Goal: Transaction & Acquisition: Purchase product/service

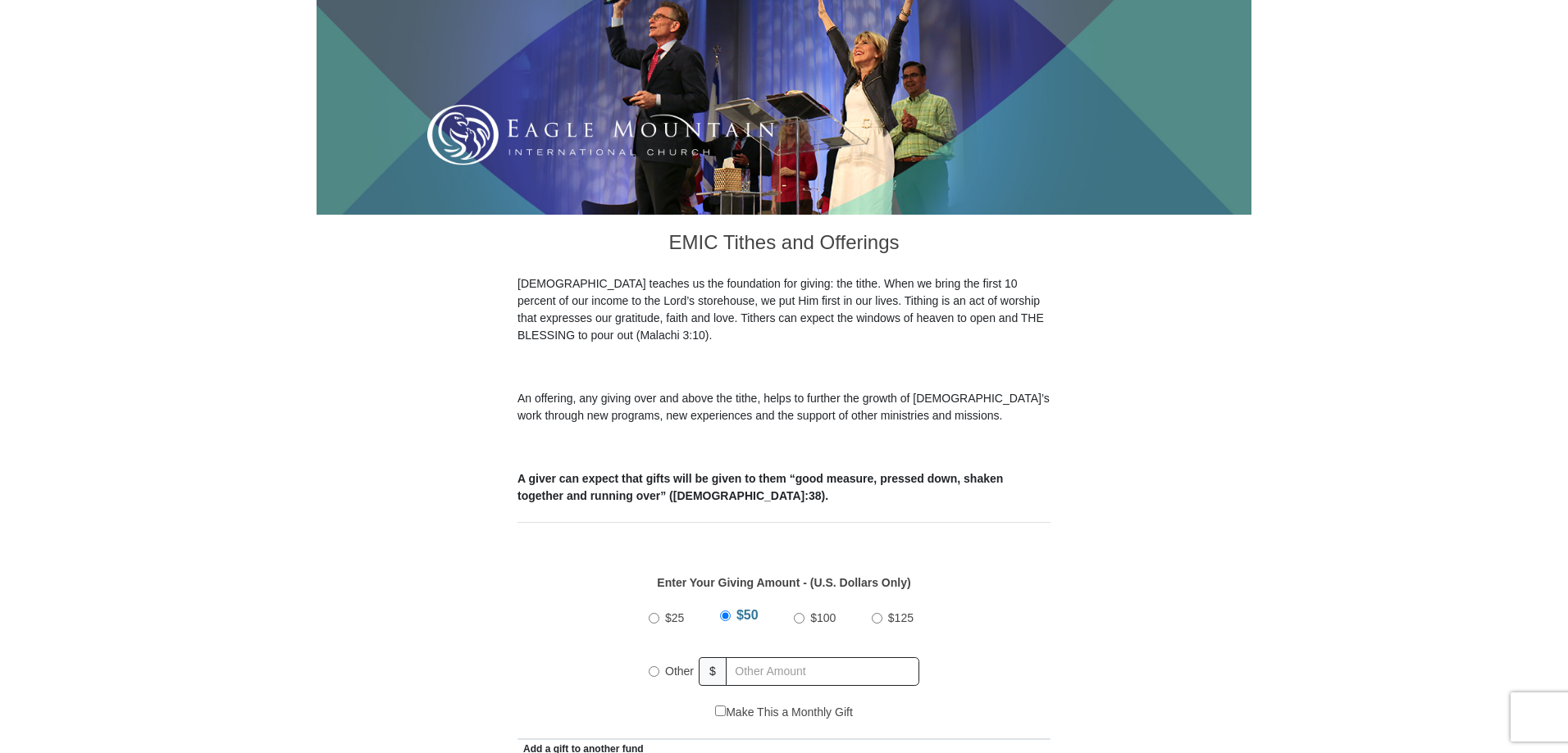
scroll to position [328, 0]
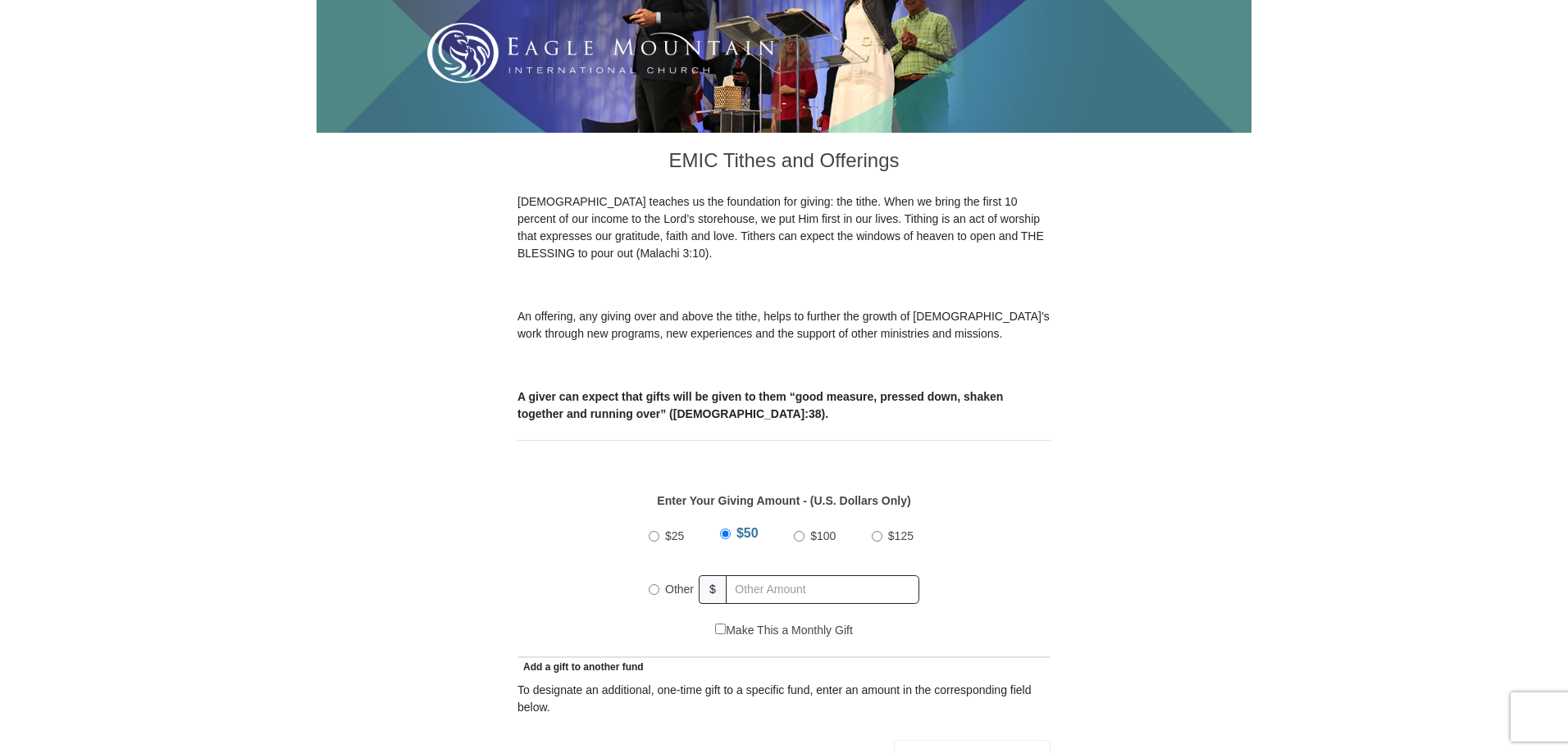
click at [655, 584] on input "Other" at bounding box center [654, 590] width 11 height 11
radio input "true"
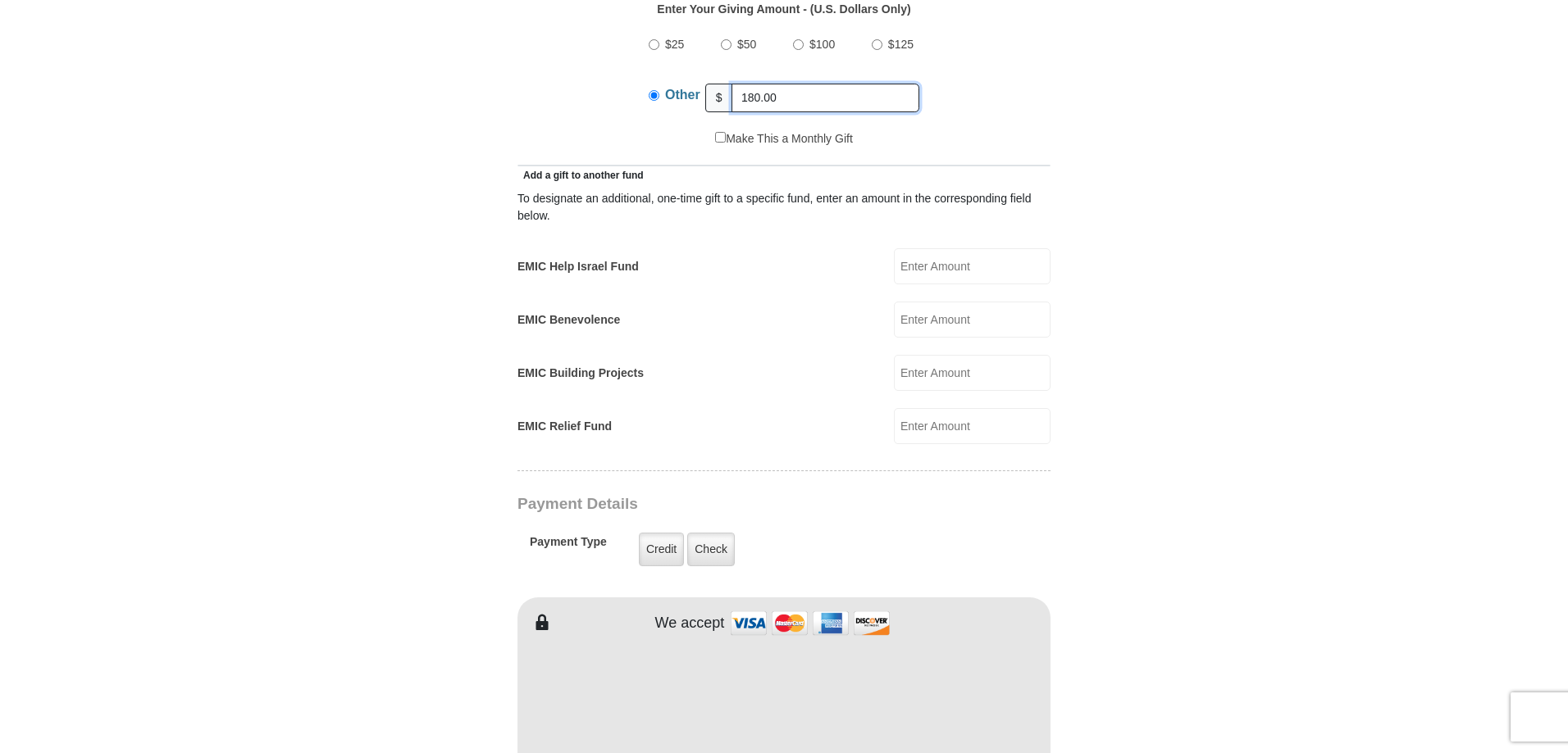
scroll to position [984, 0]
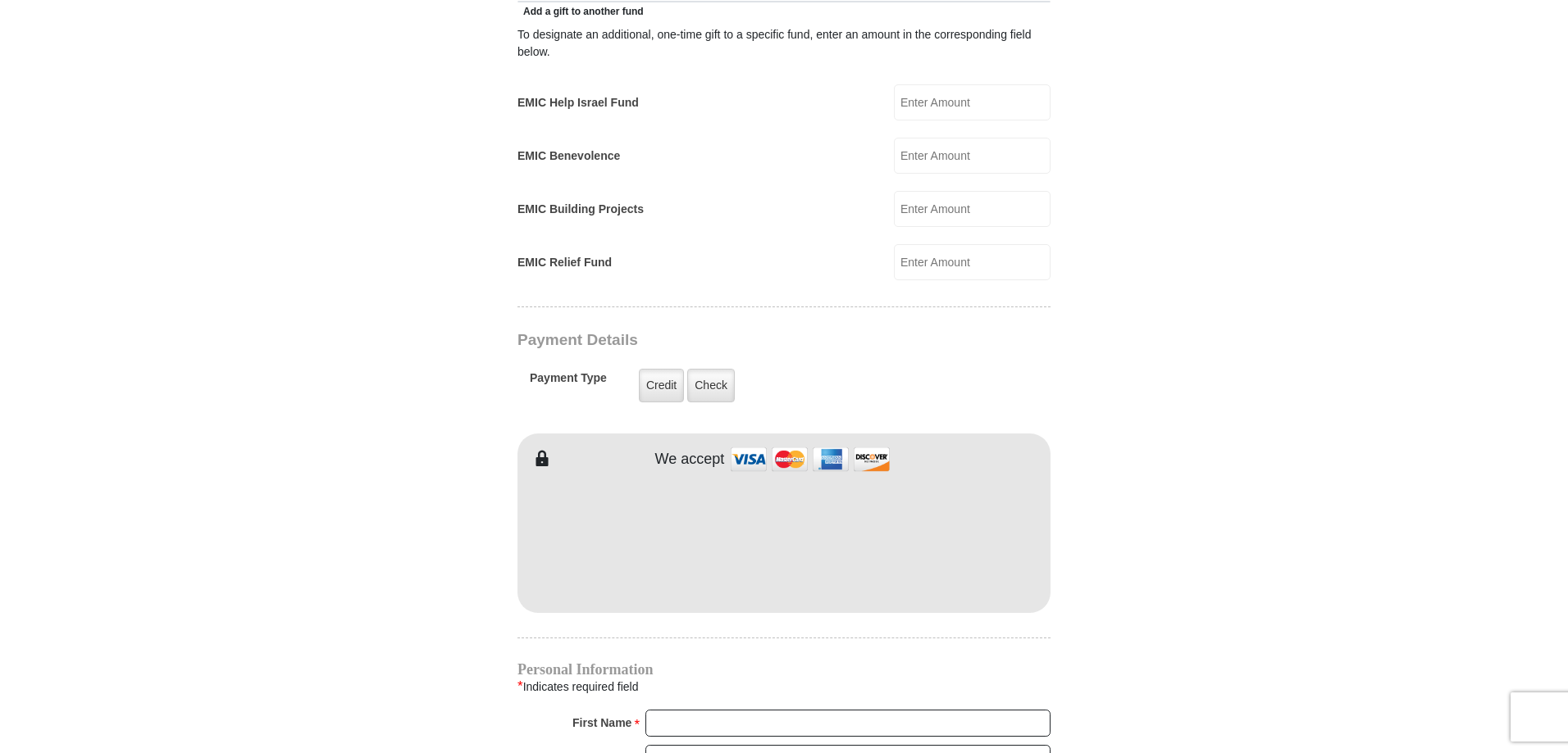
type input "180.00"
type input "Kimberly"
type input "Schoggen"
click at [685, 600] on div "EMIC Tithes and Offerings The Bible teaches us the foundation for giving: the t…" at bounding box center [783, 451] width 533 height 1948
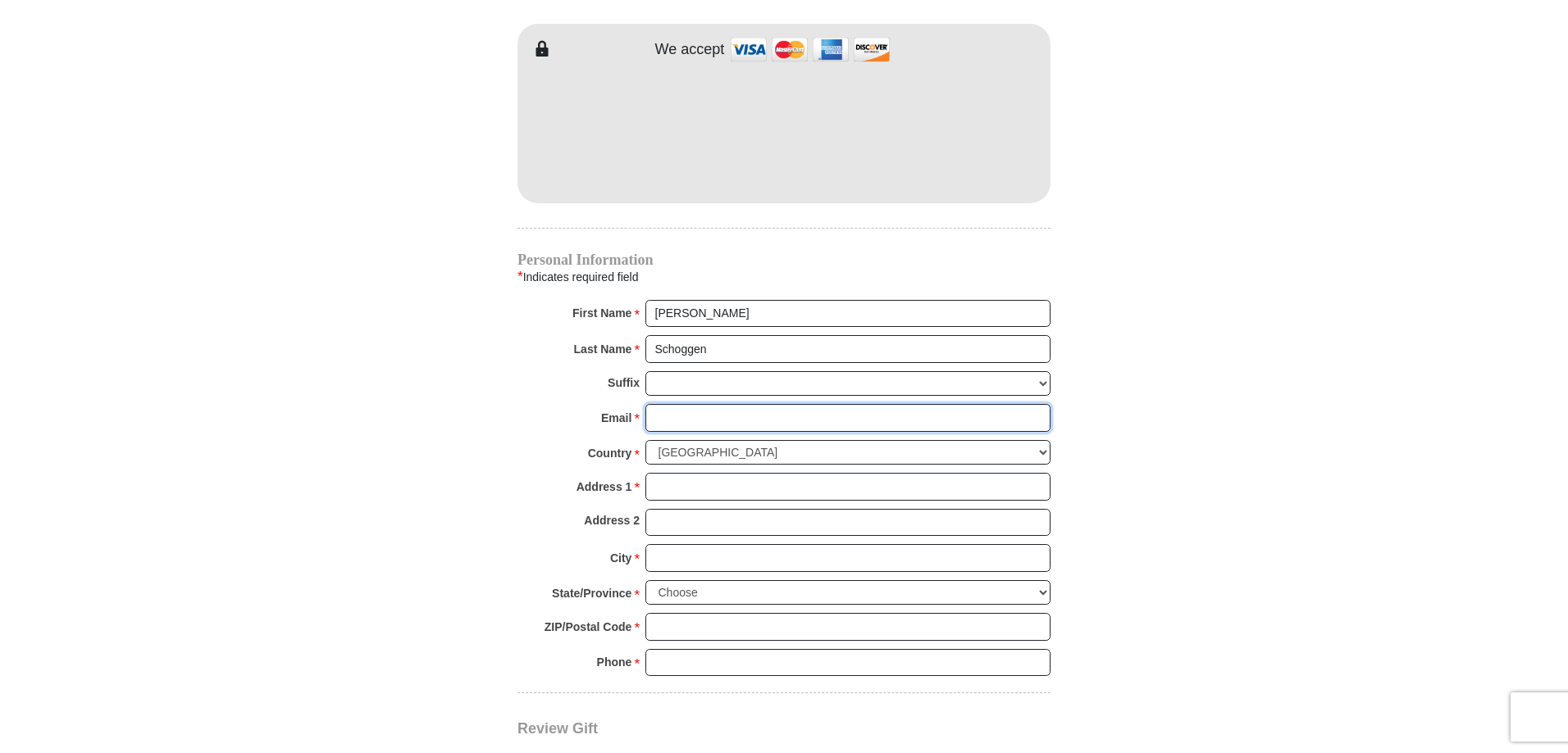
click at [662, 404] on input "Email *" at bounding box center [847, 418] width 405 height 28
type input "niki@wearepnm.com"
type input "10095 The High Road"
type input "Hernando"
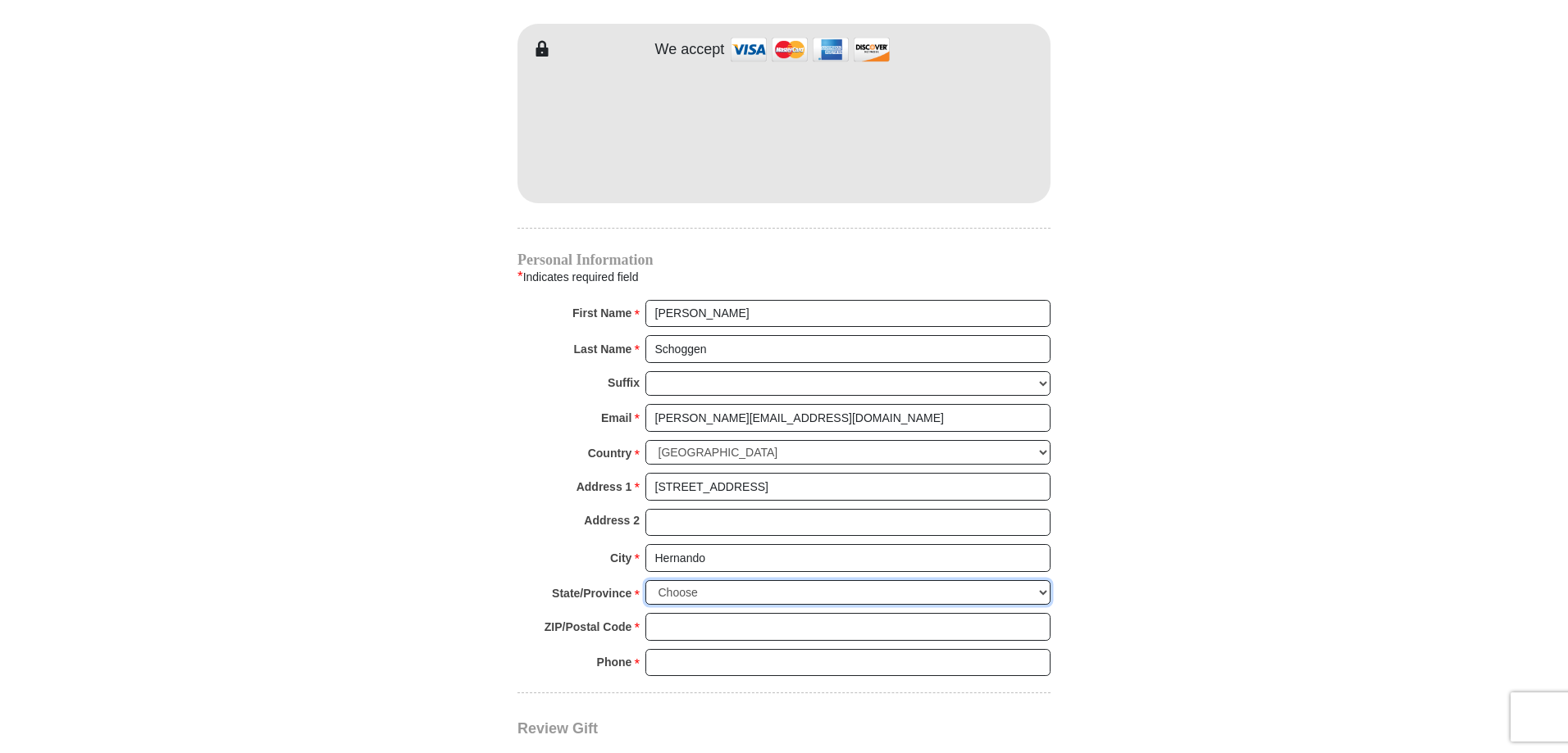
select select "MS"
type input "38632"
type input "9012395168"
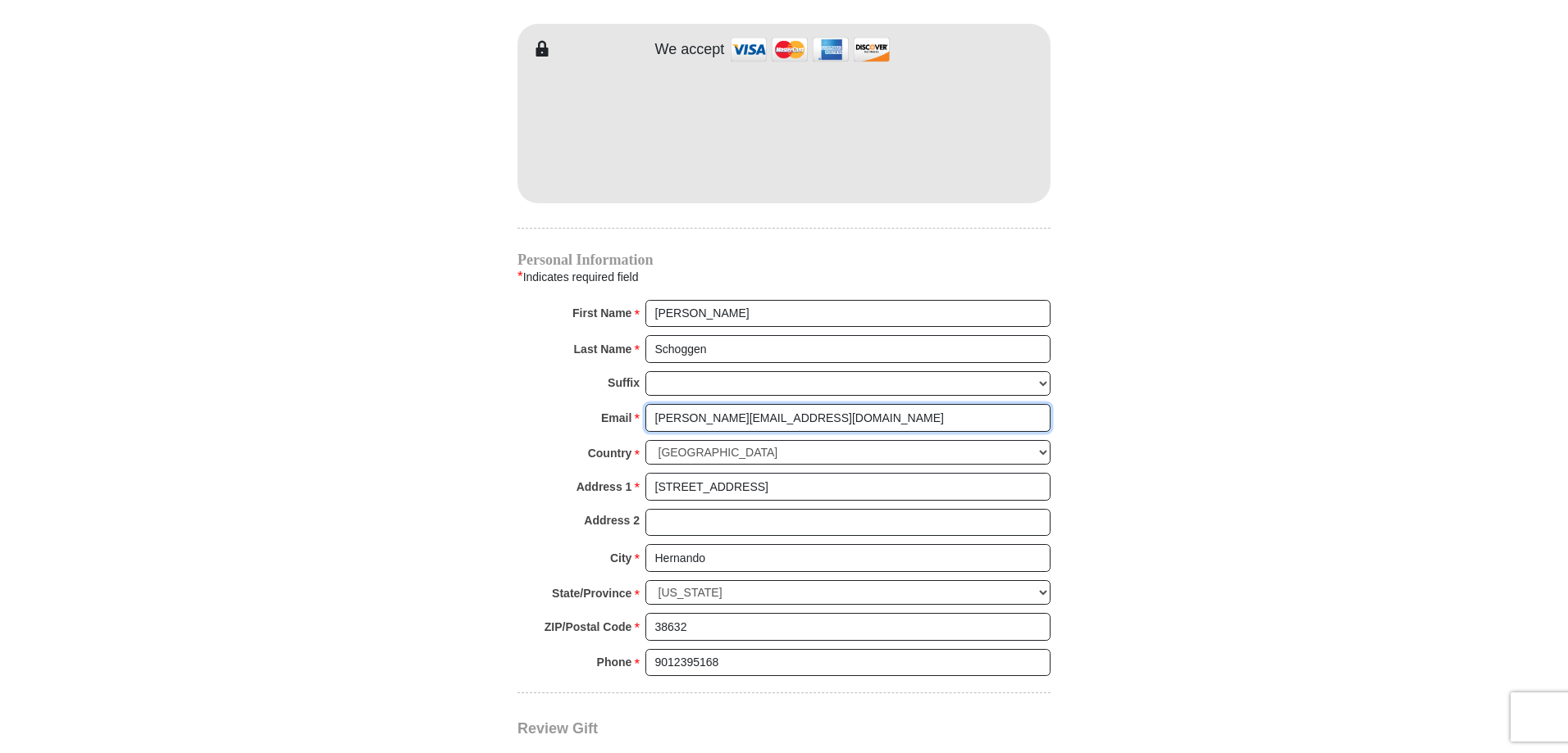
scroll to position [1721, 0]
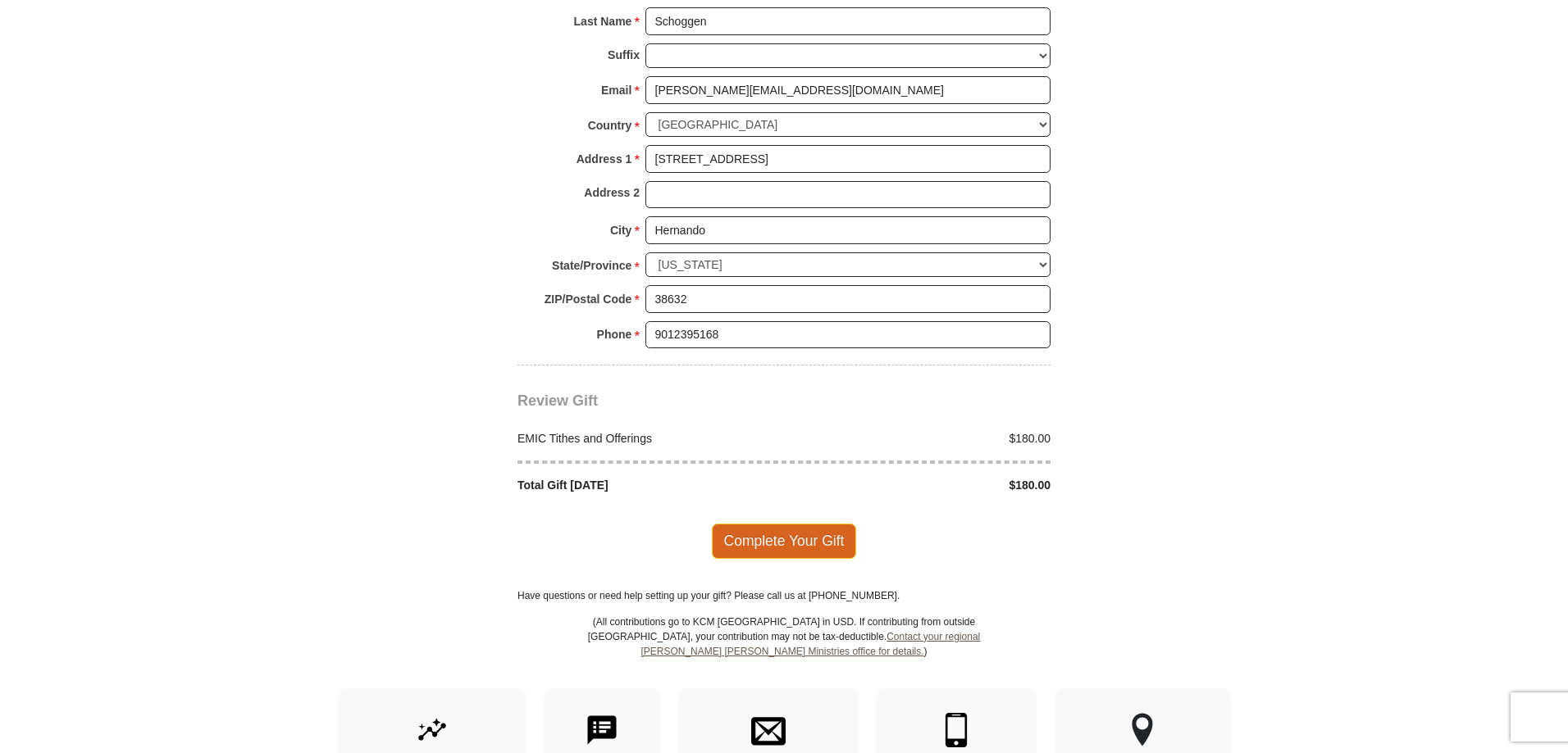
click at [793, 524] on span "Complete Your Gift" at bounding box center [784, 541] width 145 height 34
